Goal: Task Accomplishment & Management: Manage account settings

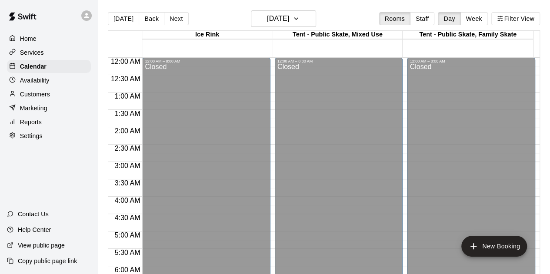
scroll to position [540, 0]
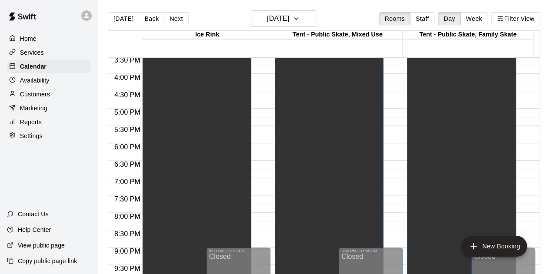
click at [29, 140] on p "Settings" at bounding box center [31, 136] width 23 height 9
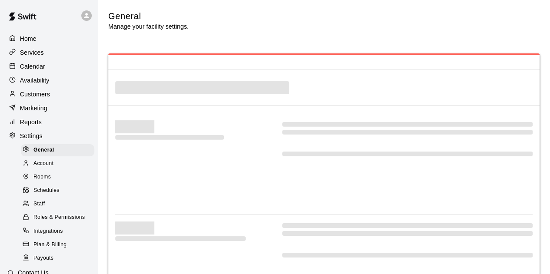
select select "**"
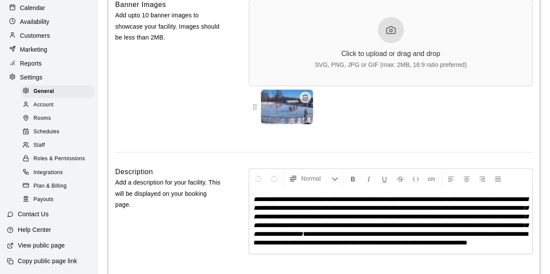
scroll to position [69, 0]
click at [48, 101] on span "Account" at bounding box center [43, 105] width 20 height 9
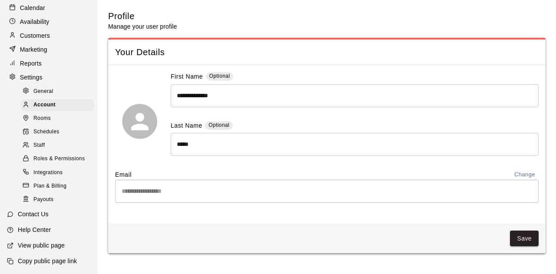
click at [110, 193] on div "**********" at bounding box center [326, 144] width 437 height 159
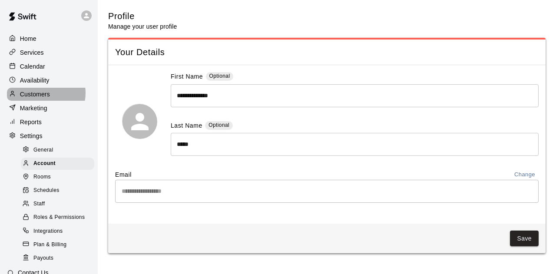
click at [41, 96] on p "Customers" at bounding box center [35, 94] width 30 height 9
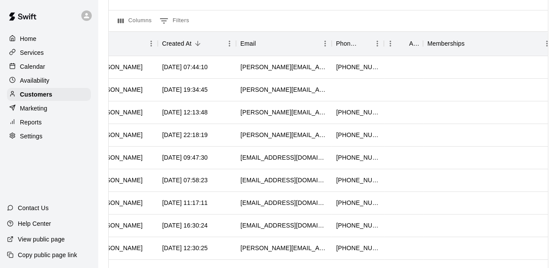
scroll to position [55, 0]
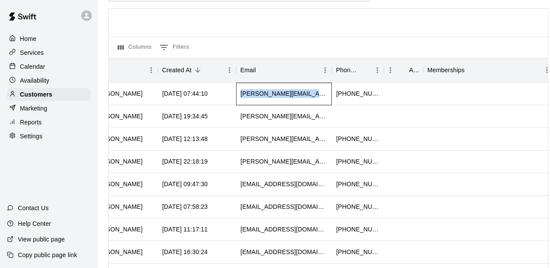
drag, startPoint x: 238, startPoint y: 95, endPoint x: 325, endPoint y: 96, distance: 87.3
click at [325, 96] on div "[PERSON_NAME][EMAIL_ADDRESS][DOMAIN_NAME]" at bounding box center [284, 94] width 96 height 23
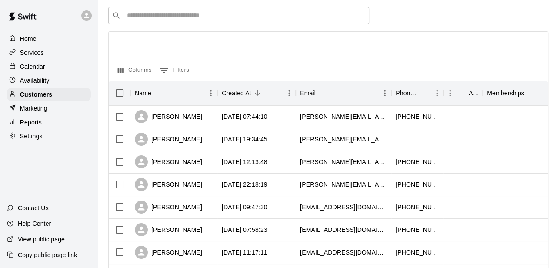
scroll to position [43, 0]
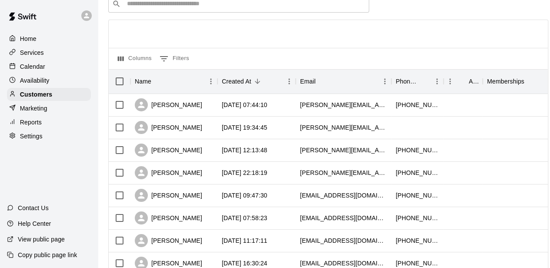
drag, startPoint x: 322, startPoint y: 106, endPoint x: 298, endPoint y: 52, distance: 58.5
click at [298, 52] on div "Columns 0 Filters" at bounding box center [328, 58] width 439 height 21
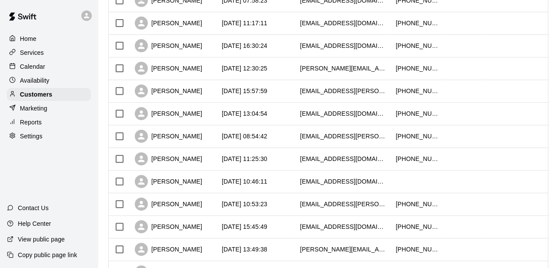
scroll to position [304, 0]
